Goal: Task Accomplishment & Management: Manage account settings

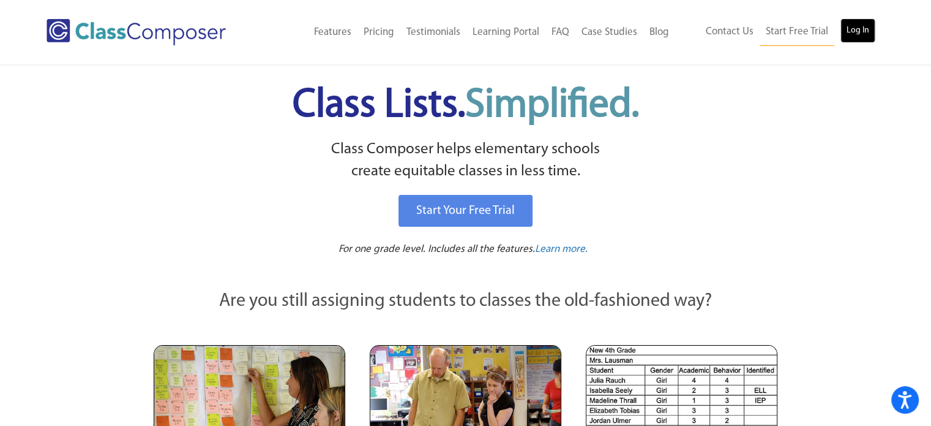
click at [861, 34] on link "Log In" at bounding box center [858, 30] width 35 height 24
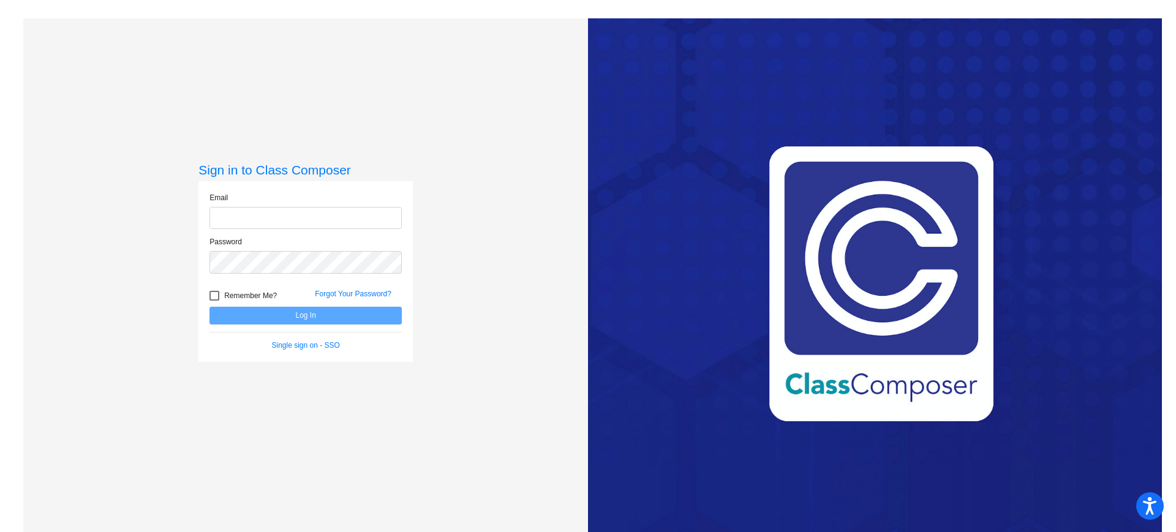
type input "[EMAIL_ADDRESS][PERSON_NAME][DOMAIN_NAME]"
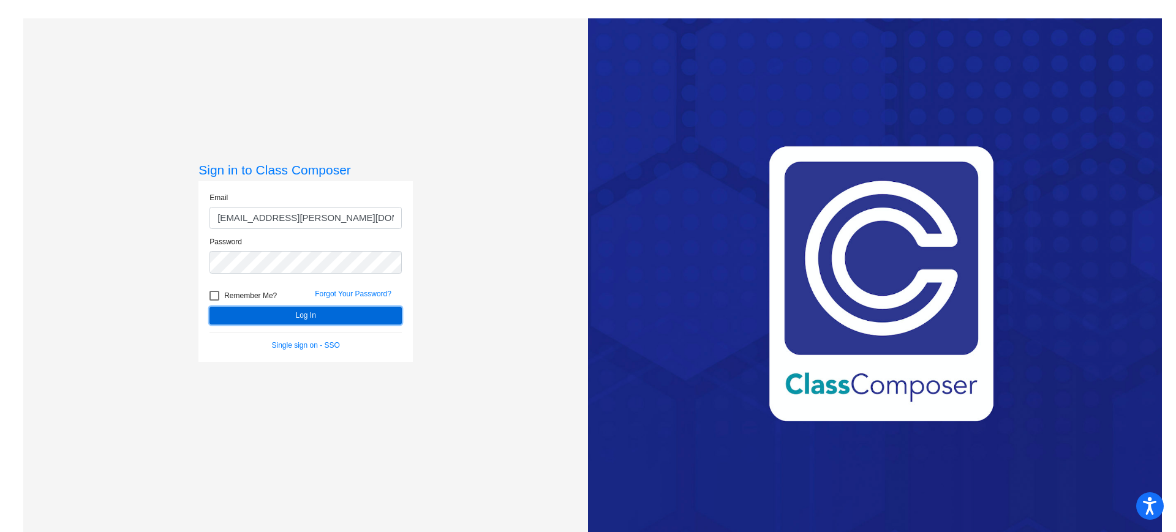
click at [296, 312] on button "Log In" at bounding box center [305, 316] width 192 height 18
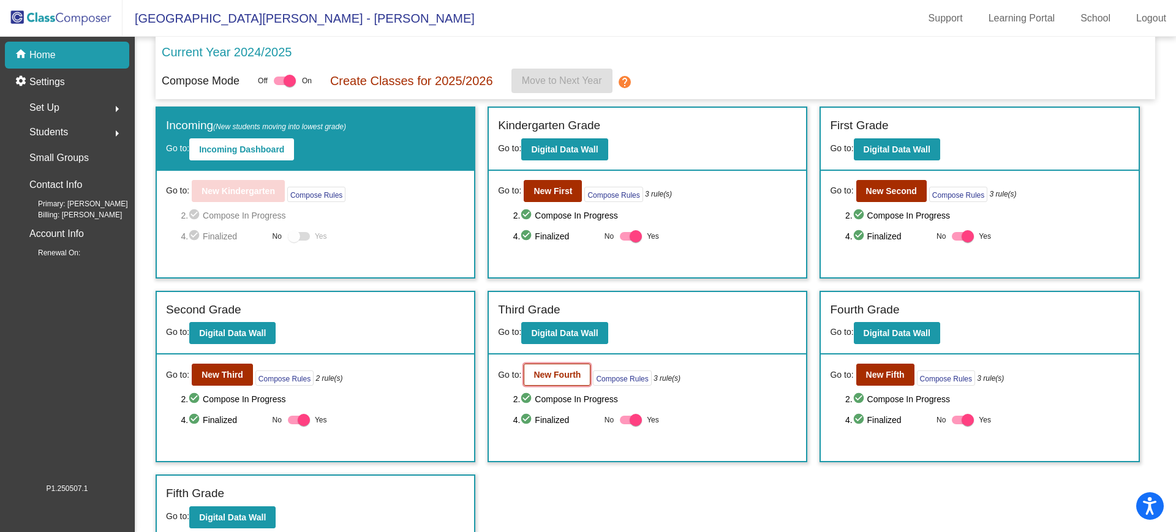
click at [547, 377] on b "New Fourth" at bounding box center [556, 375] width 47 height 10
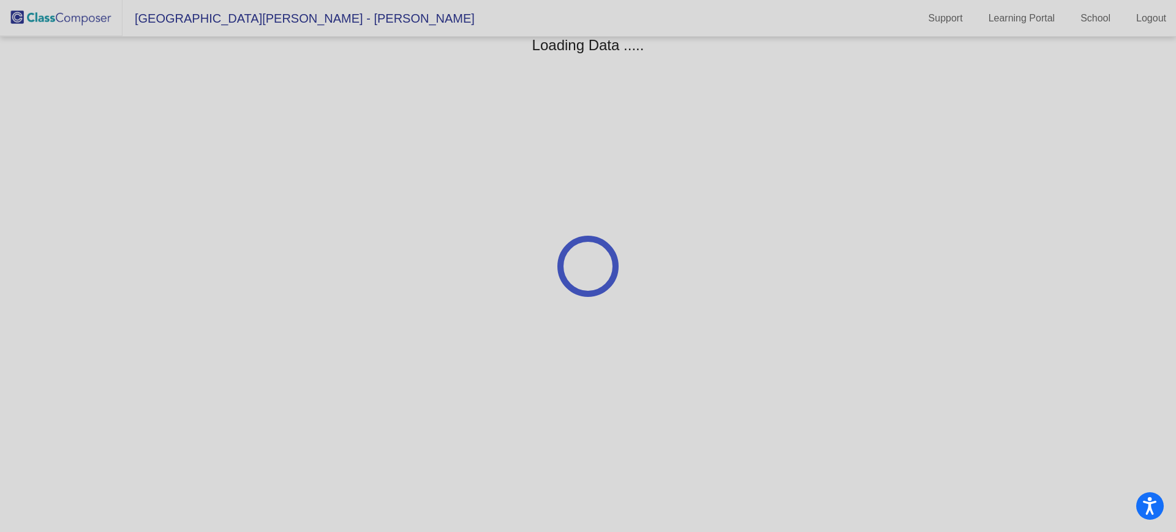
click at [547, 377] on div at bounding box center [588, 266] width 1176 height 532
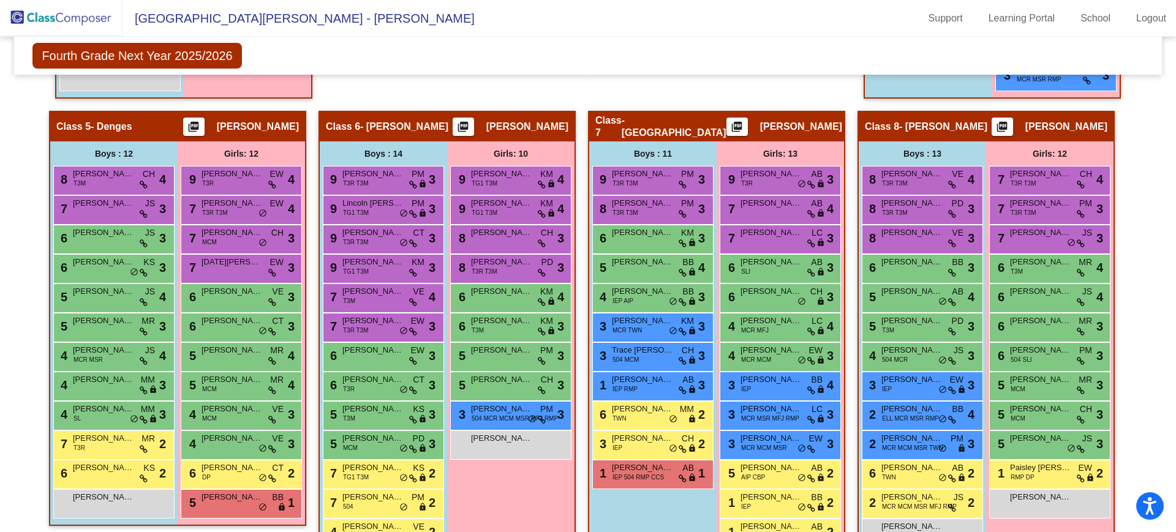
scroll to position [980, 0]
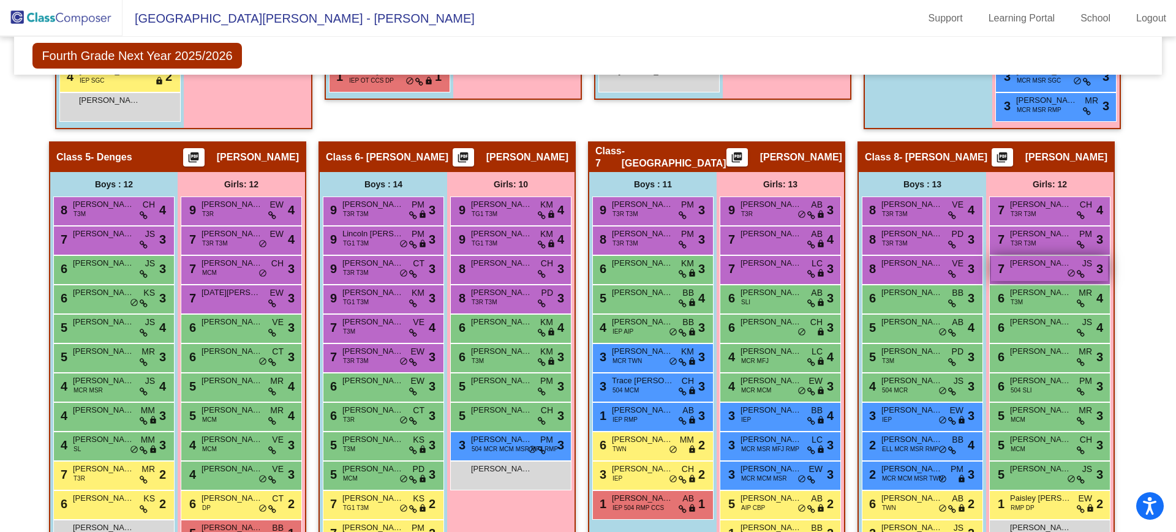
click at [1054, 264] on span "[PERSON_NAME]" at bounding box center [1040, 263] width 61 height 12
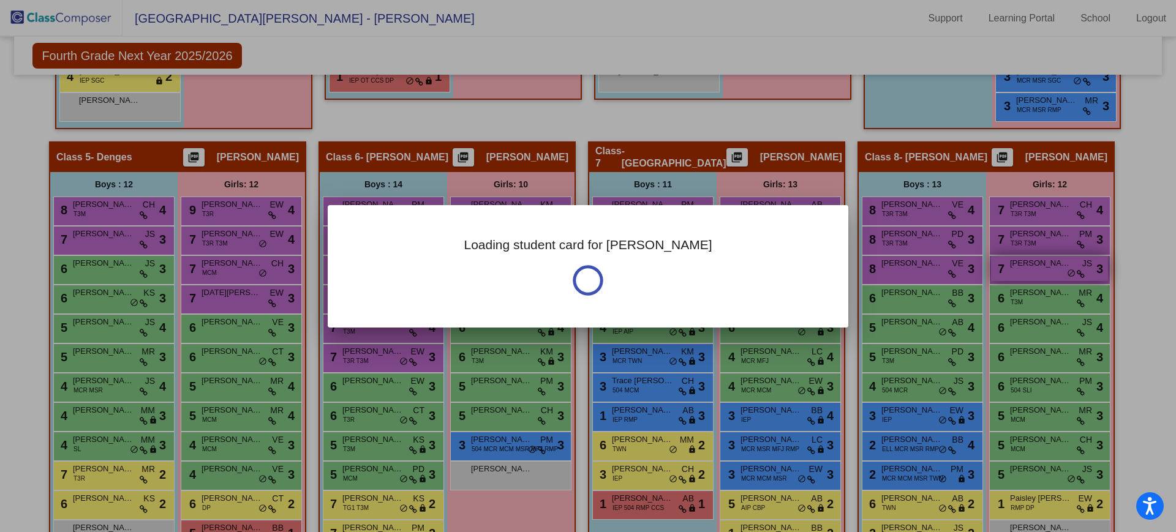
click at [1054, 264] on div at bounding box center [588, 266] width 1176 height 532
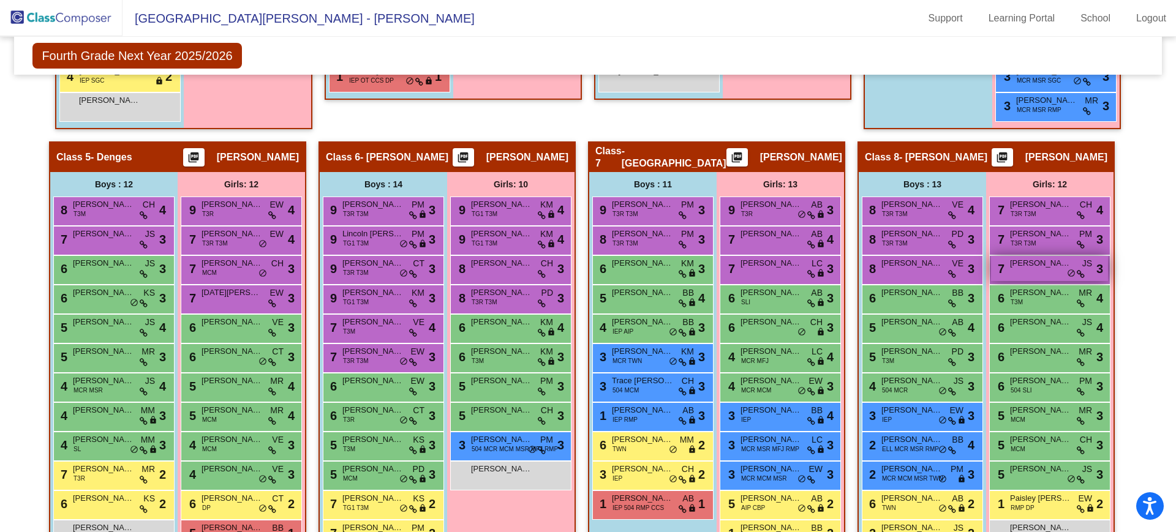
click at [1054, 264] on span "Olivia Ianni" at bounding box center [1040, 263] width 61 height 12
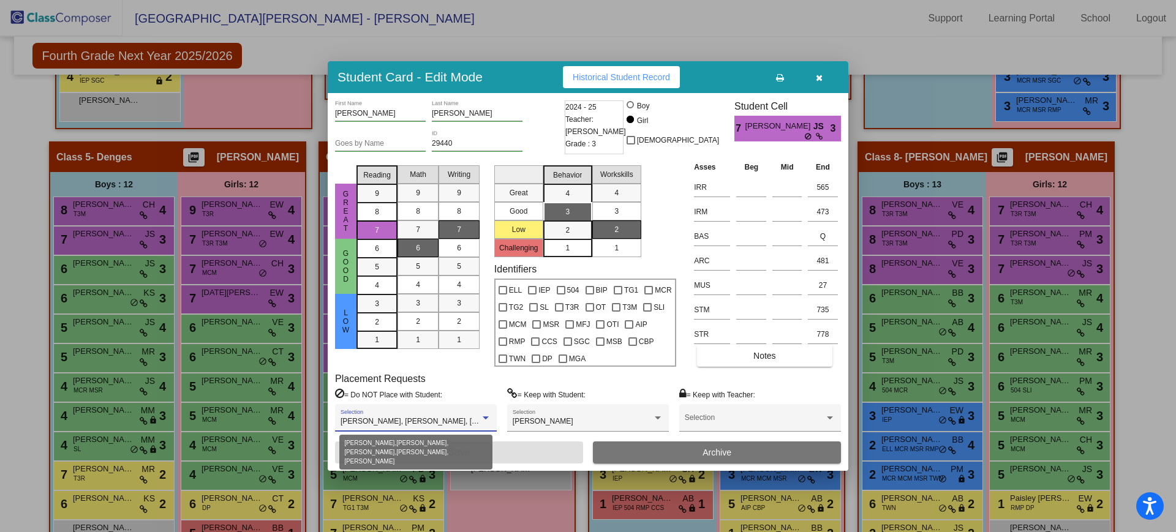
click at [489, 418] on div at bounding box center [485, 417] width 6 height 3
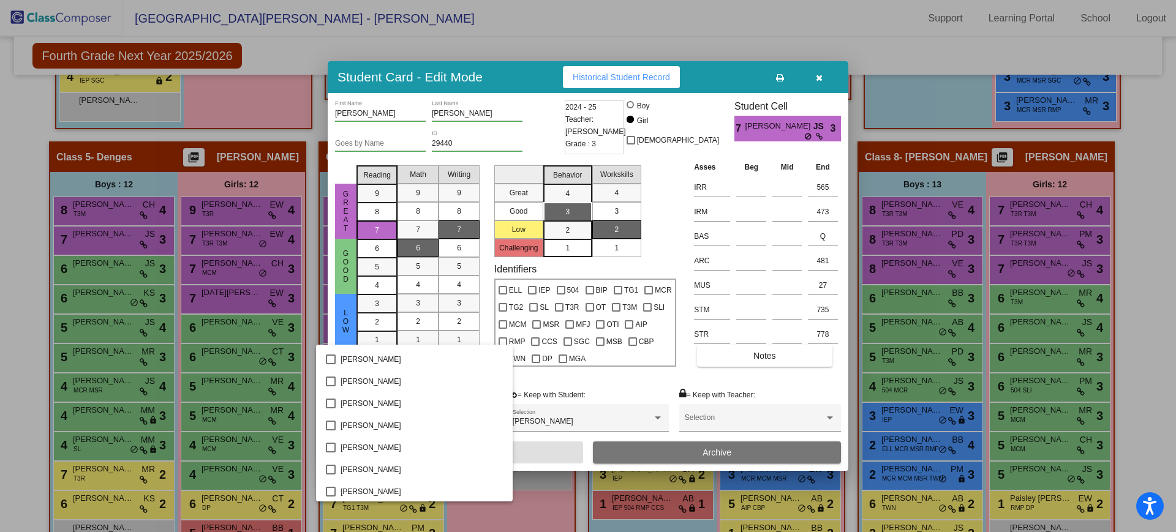
scroll to position [5651, 0]
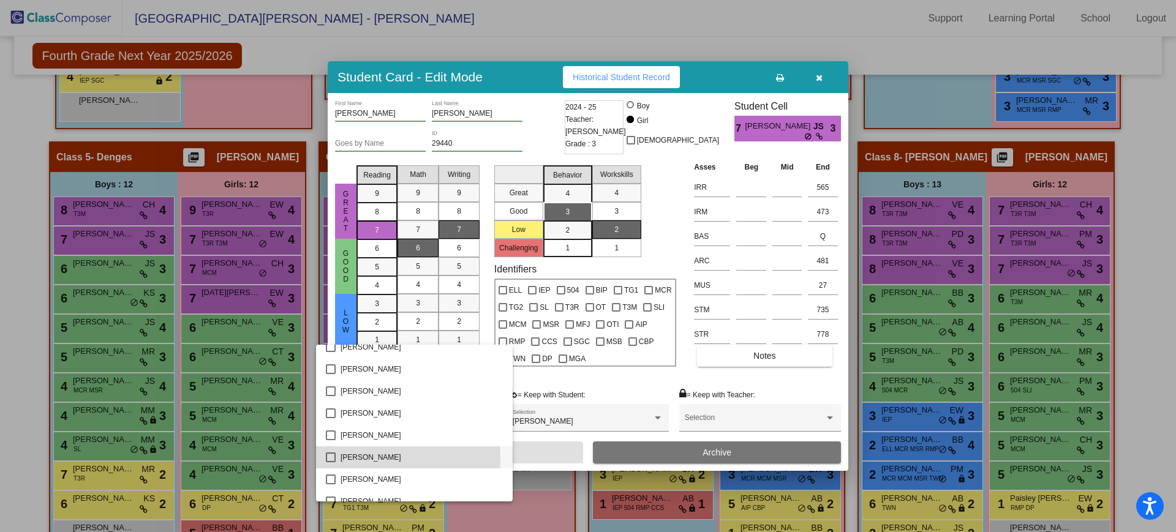
click at [332, 459] on mat-pseudo-checkbox at bounding box center [331, 457] width 10 height 10
drag, startPoint x: 535, startPoint y: 451, endPoint x: 521, endPoint y: 453, distance: 14.3
click at [521, 453] on div at bounding box center [588, 266] width 1176 height 532
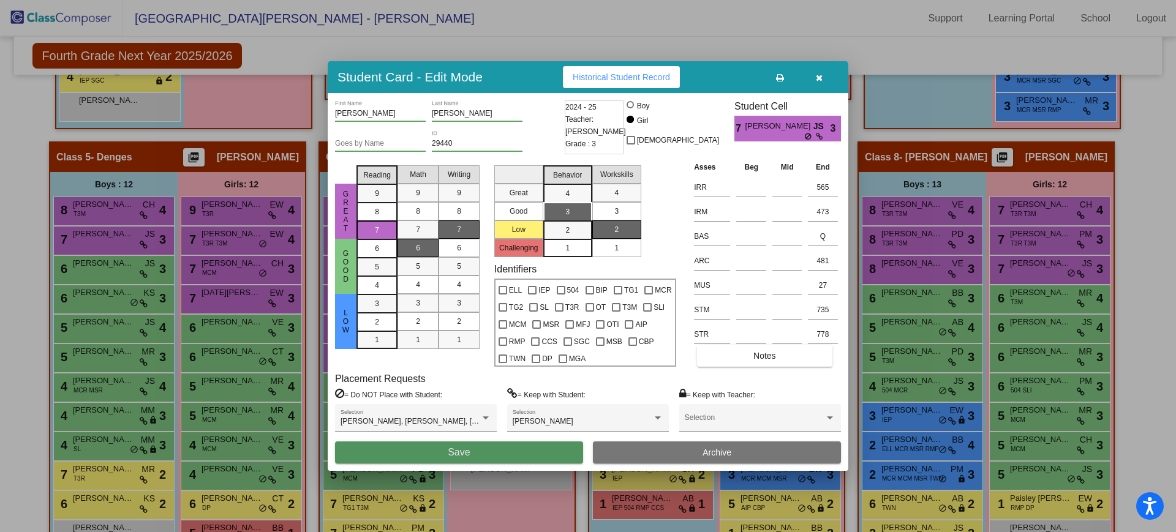
click at [481, 447] on button "Save" at bounding box center [459, 452] width 248 height 22
